Goal: Find specific page/section: Find specific page/section

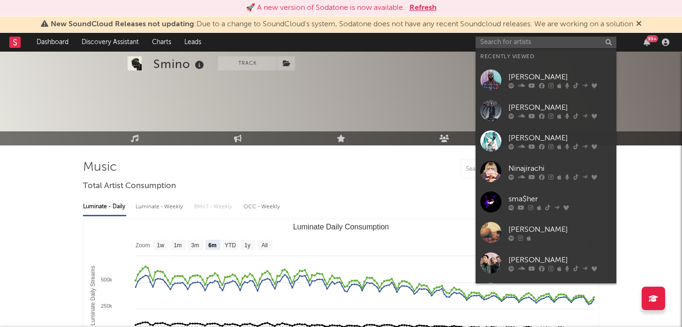
select select "6m"
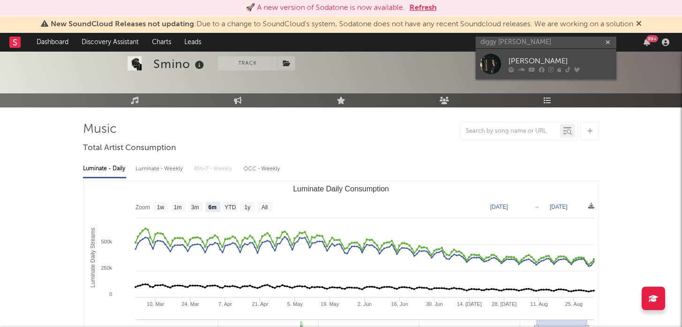
type input "diggy [PERSON_NAME]"
click at [500, 64] on div at bounding box center [490, 63] width 21 height 21
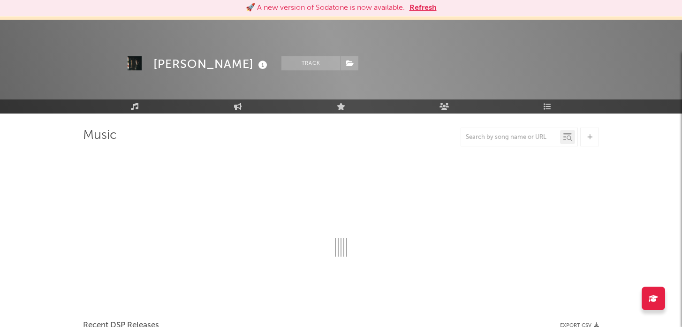
scroll to position [38, 0]
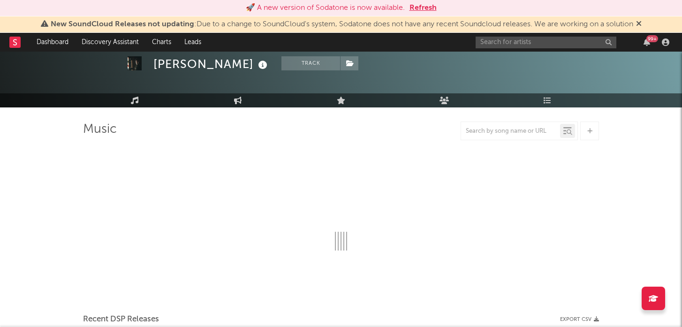
select select "6m"
